Goal: Communication & Community: Answer question/provide support

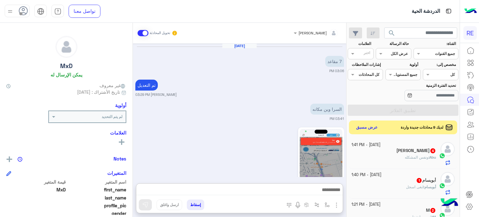
scroll to position [1173, 0]
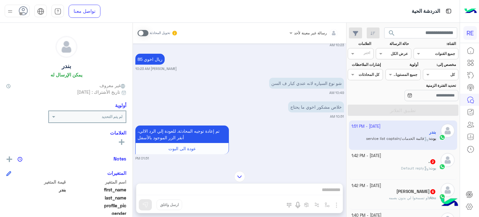
scroll to position [243, 0]
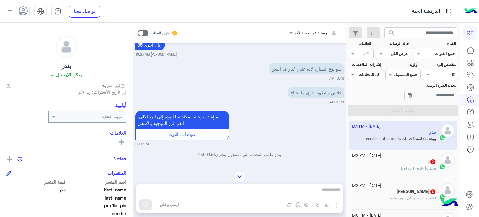
click at [377, 162] on div ". 2" at bounding box center [393, 162] width 85 height 7
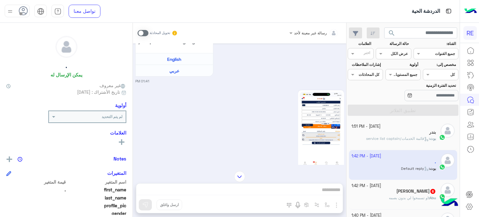
scroll to position [150, 0]
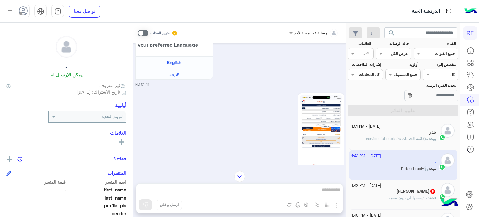
click at [295, 188] on div "رسالة غير معينة لأحد تحويل المحادثة Oct 7, 2025 سلام عليكم 01:41 PM وعليكم السل…" at bounding box center [239, 121] width 213 height 196
click at [144, 34] on span at bounding box center [143, 33] width 11 height 6
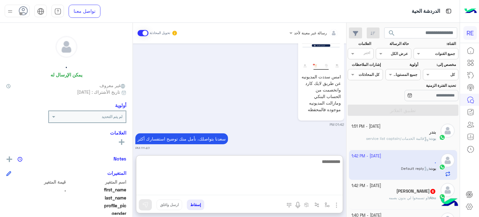
click at [218, 188] on textarea at bounding box center [239, 175] width 206 height 37
type textarea "**********"
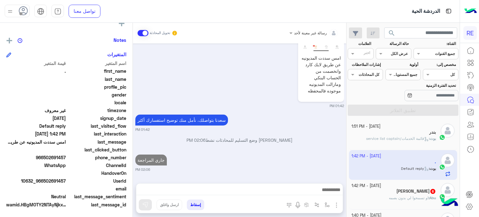
scroll to position [291, 0]
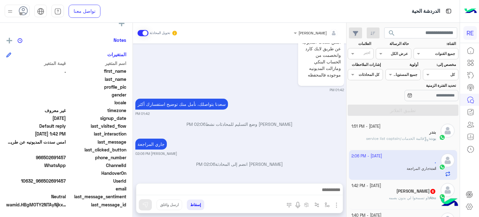
drag, startPoint x: 67, startPoint y: 156, endPoint x: 46, endPoint y: 161, distance: 21.9
click at [46, 161] on div "اسم المتغير قيمة المتغير first_name . last_name profile_pic gender locale timez…" at bounding box center [66, 134] width 120 height 149
copy span "502691457"
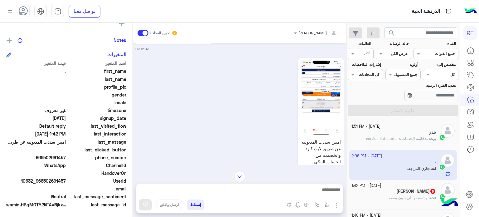
scroll to position [177, 0]
